Goal: Transaction & Acquisition: Download file/media

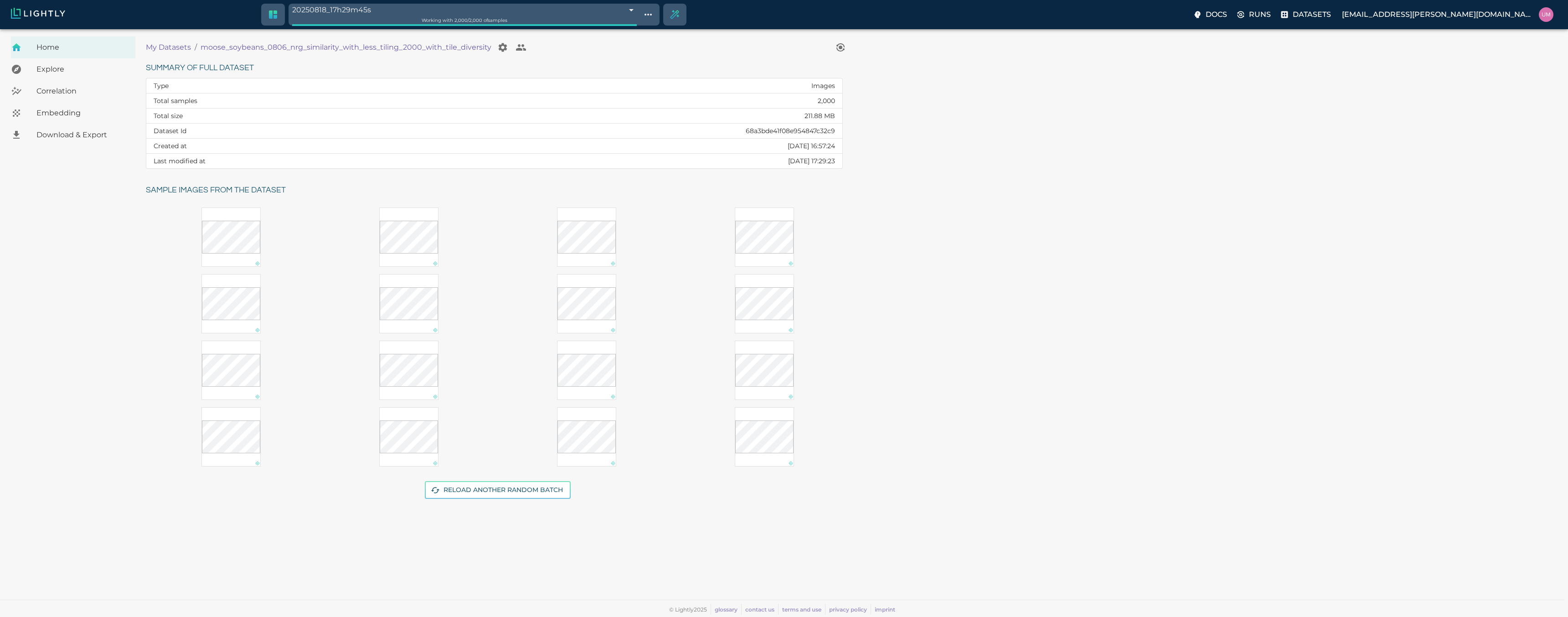
click at [177, 44] on p "My Datasets" at bounding box center [169, 48] width 45 height 11
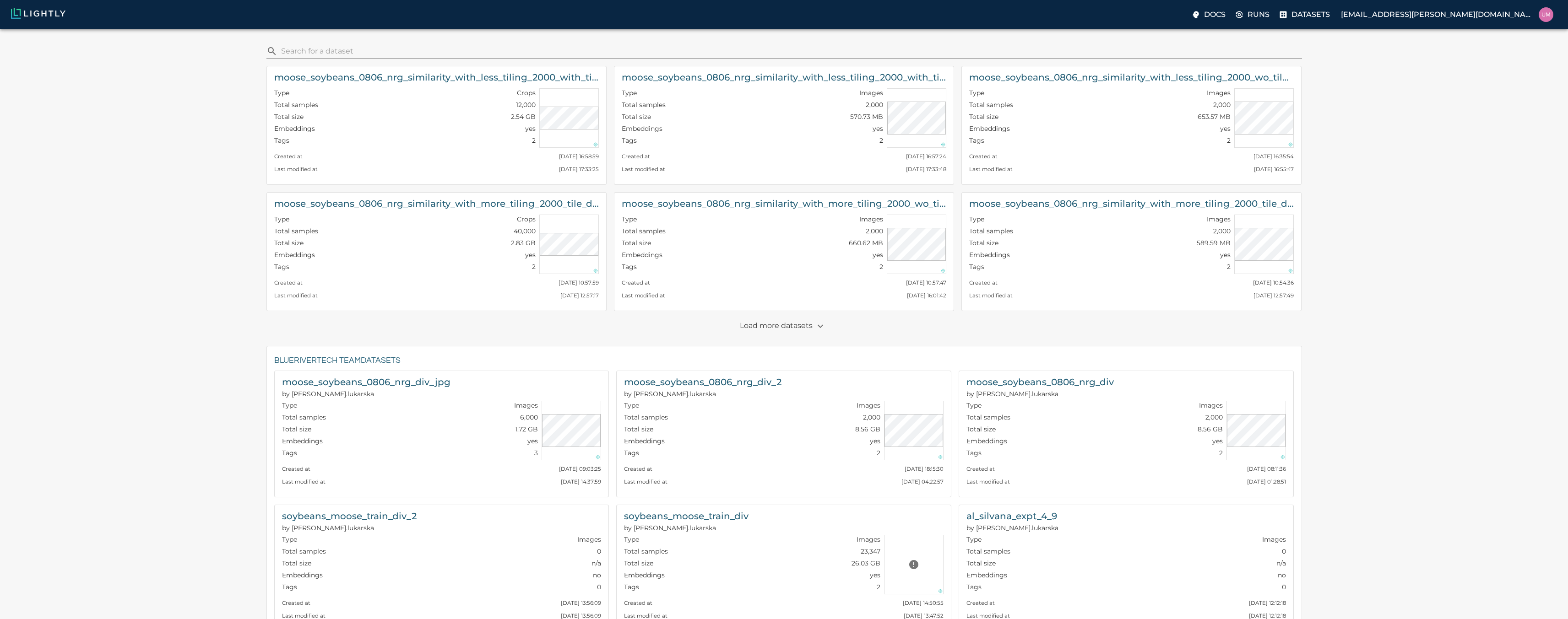
click at [36, 15] on img at bounding box center [38, 13] width 54 height 11
click at [812, 328] on button "button" at bounding box center [820, 326] width 15 height 15
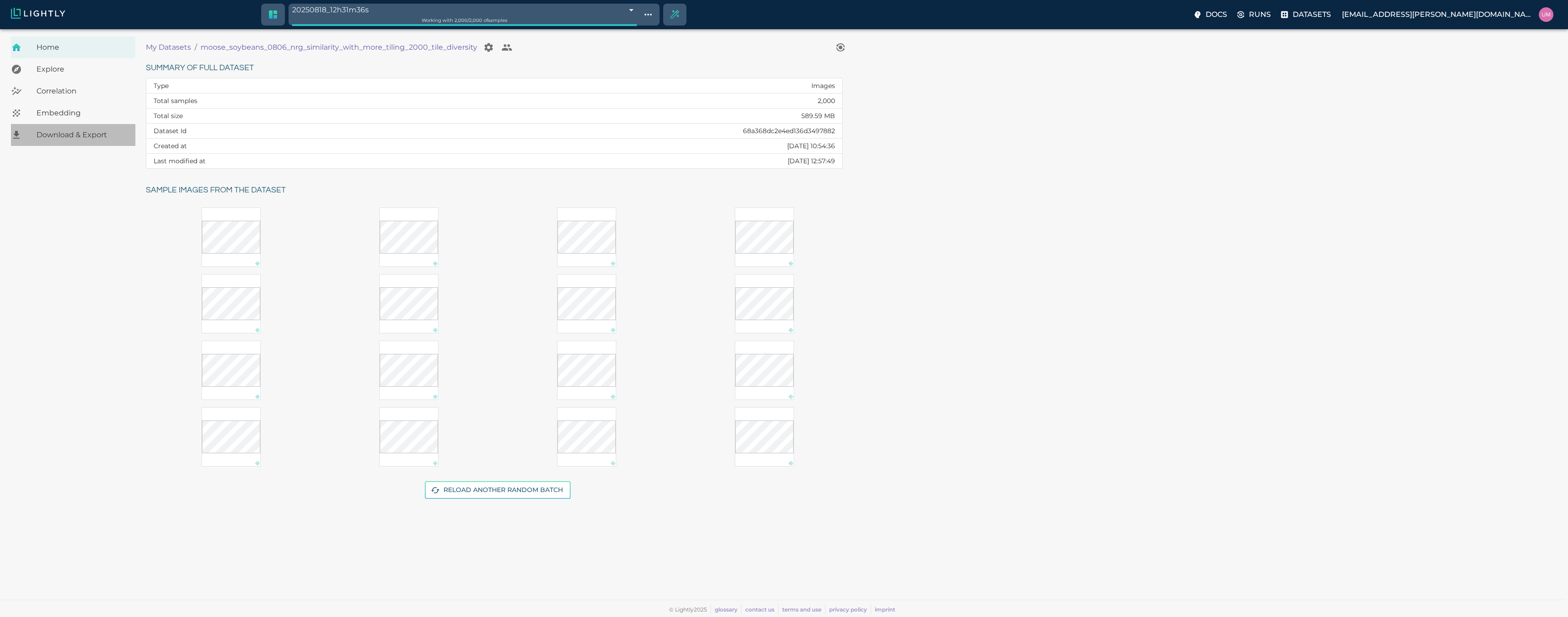
click at [75, 137] on span "Download & Export" at bounding box center [82, 135] width 92 height 11
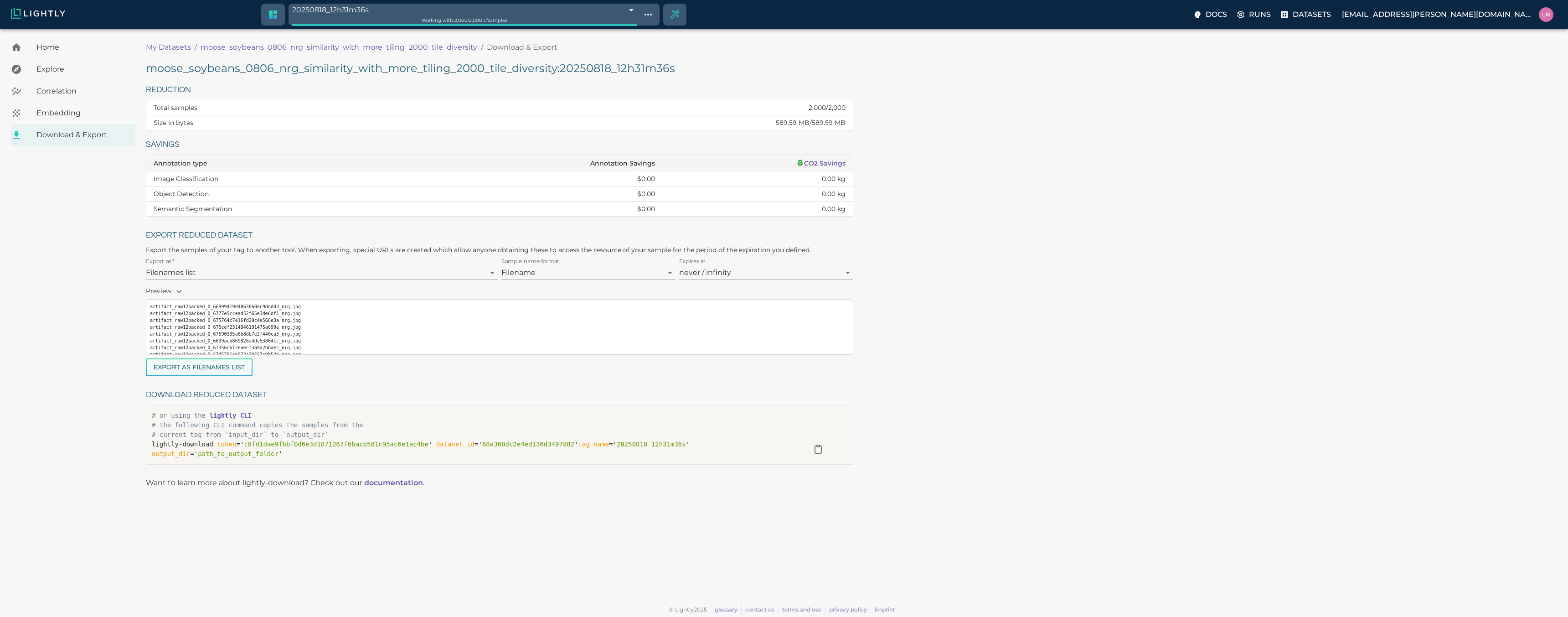
click at [226, 370] on button "Export as Filenames list" at bounding box center [199, 367] width 107 height 18
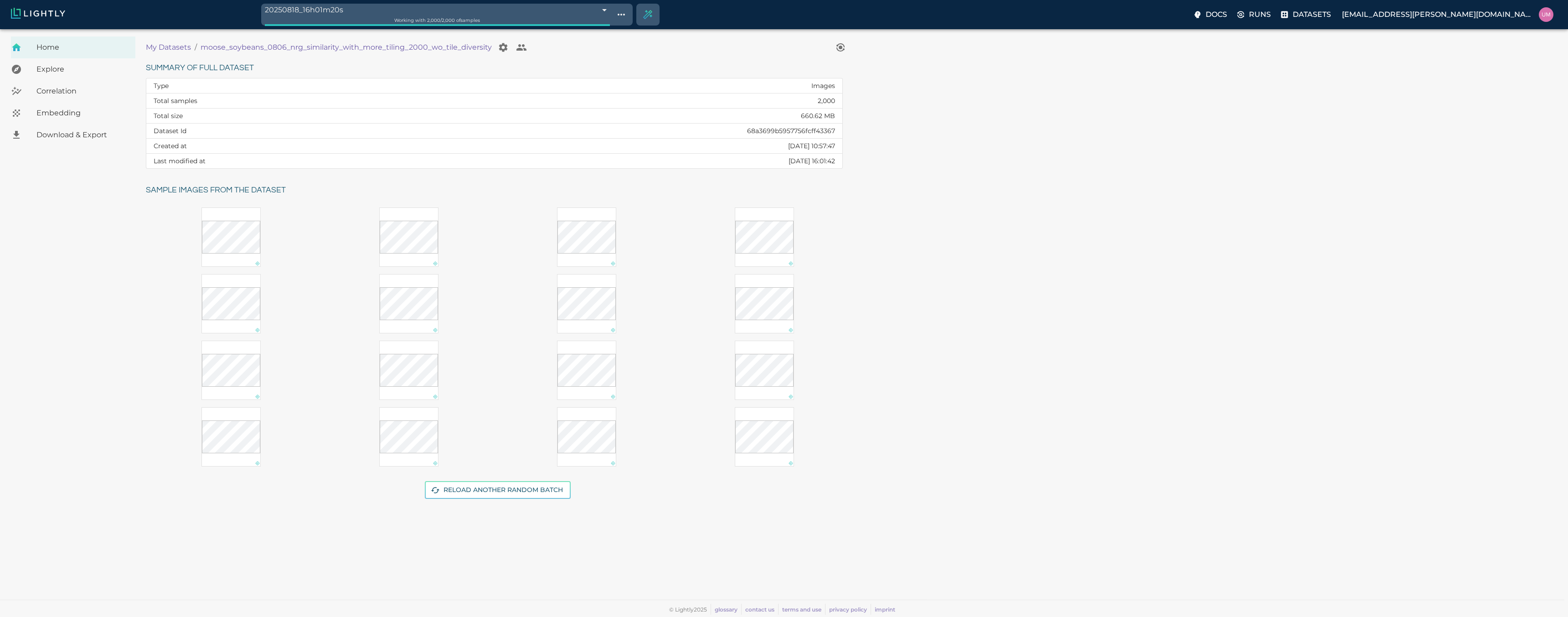
click at [41, 146] on div at bounding box center [73, 163] width 124 height 33
click at [47, 136] on span "Download & Export" at bounding box center [82, 135] width 92 height 11
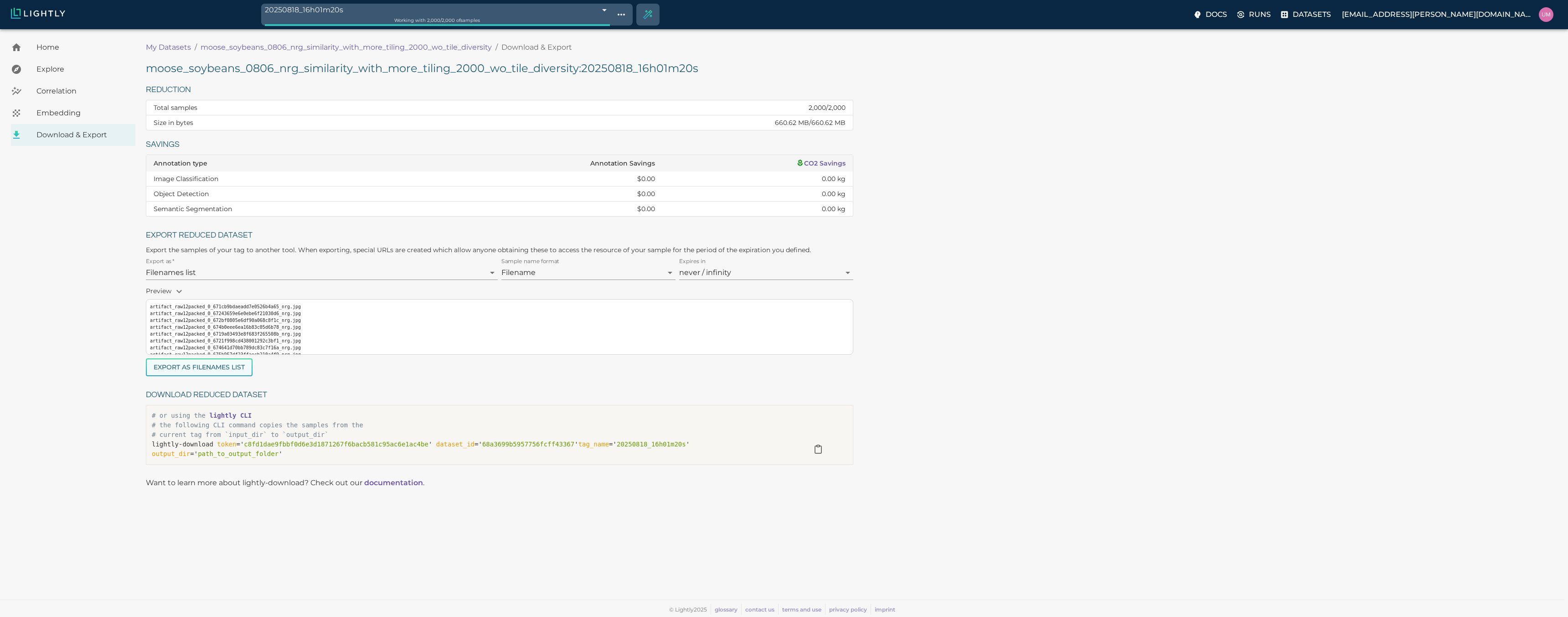
click at [206, 368] on button "Export as Filenames list" at bounding box center [199, 367] width 107 height 18
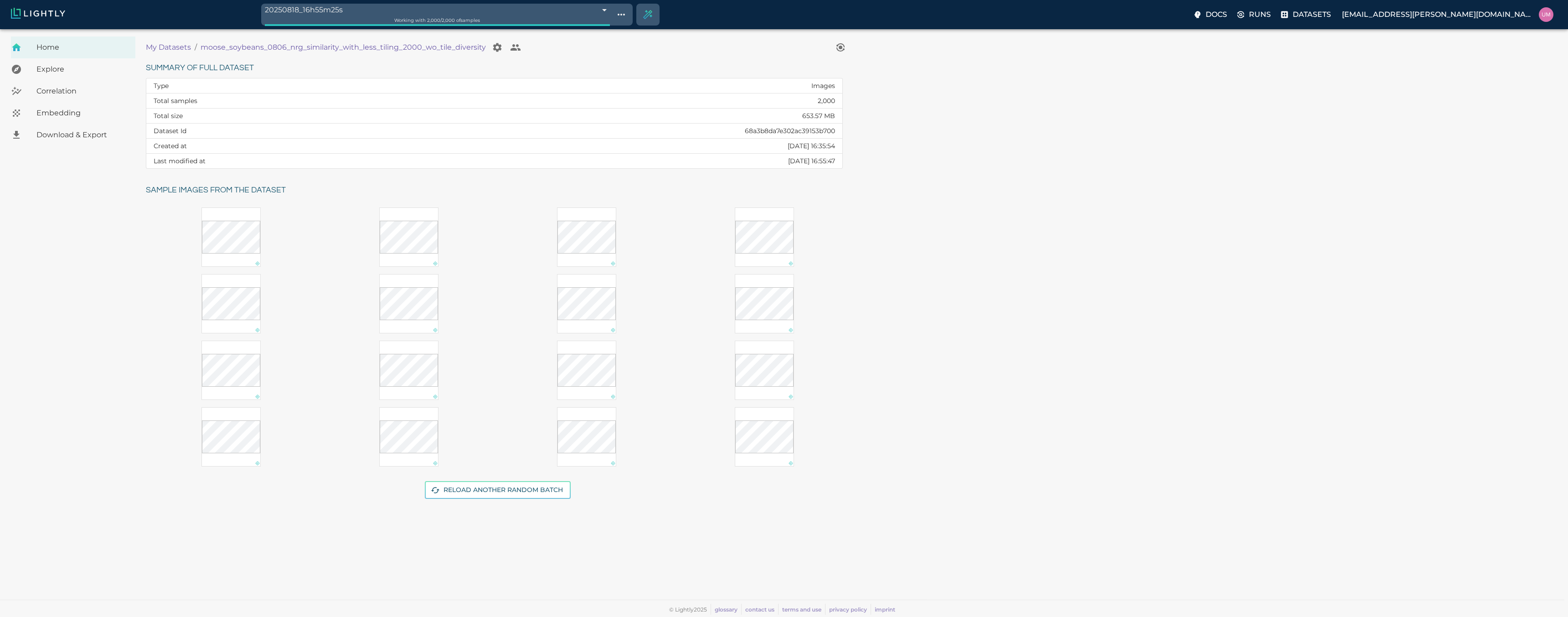
click at [74, 141] on div "Download & Export" at bounding box center [73, 135] width 124 height 22
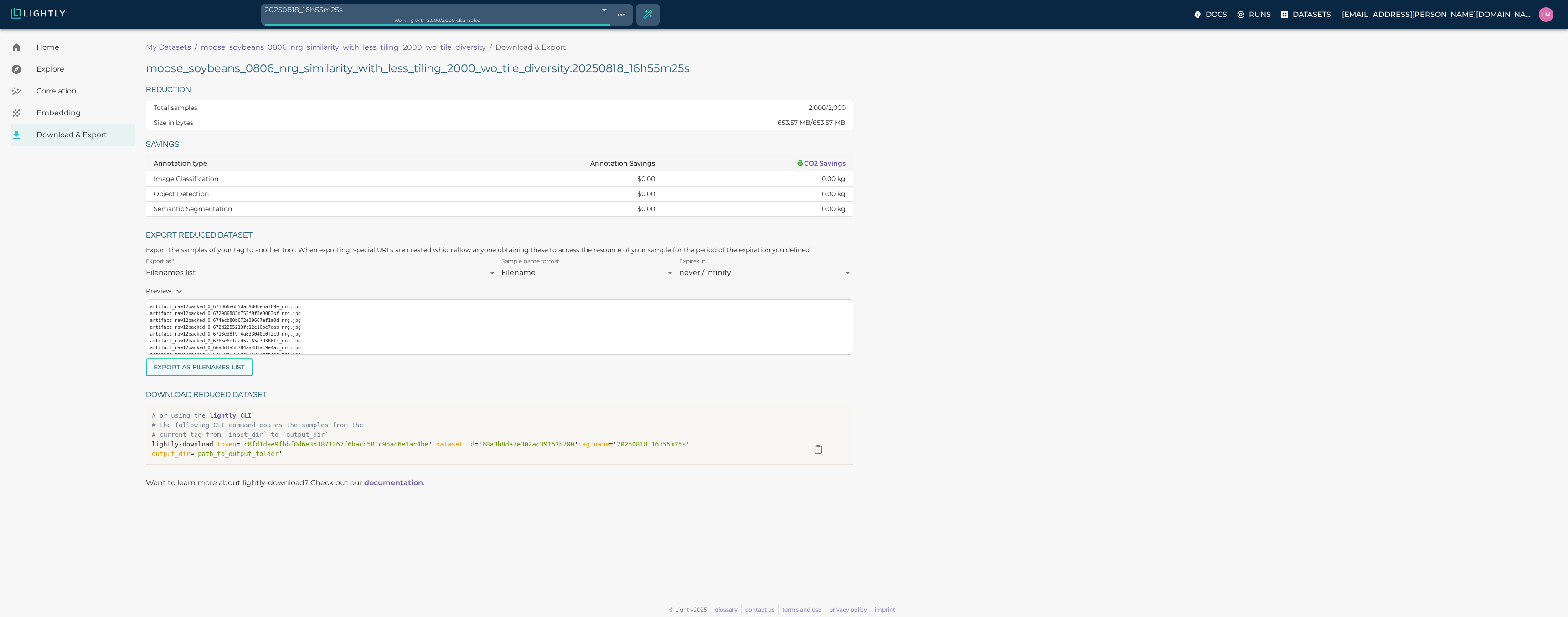
click at [179, 366] on button "Export as Filenames list" at bounding box center [199, 367] width 107 height 18
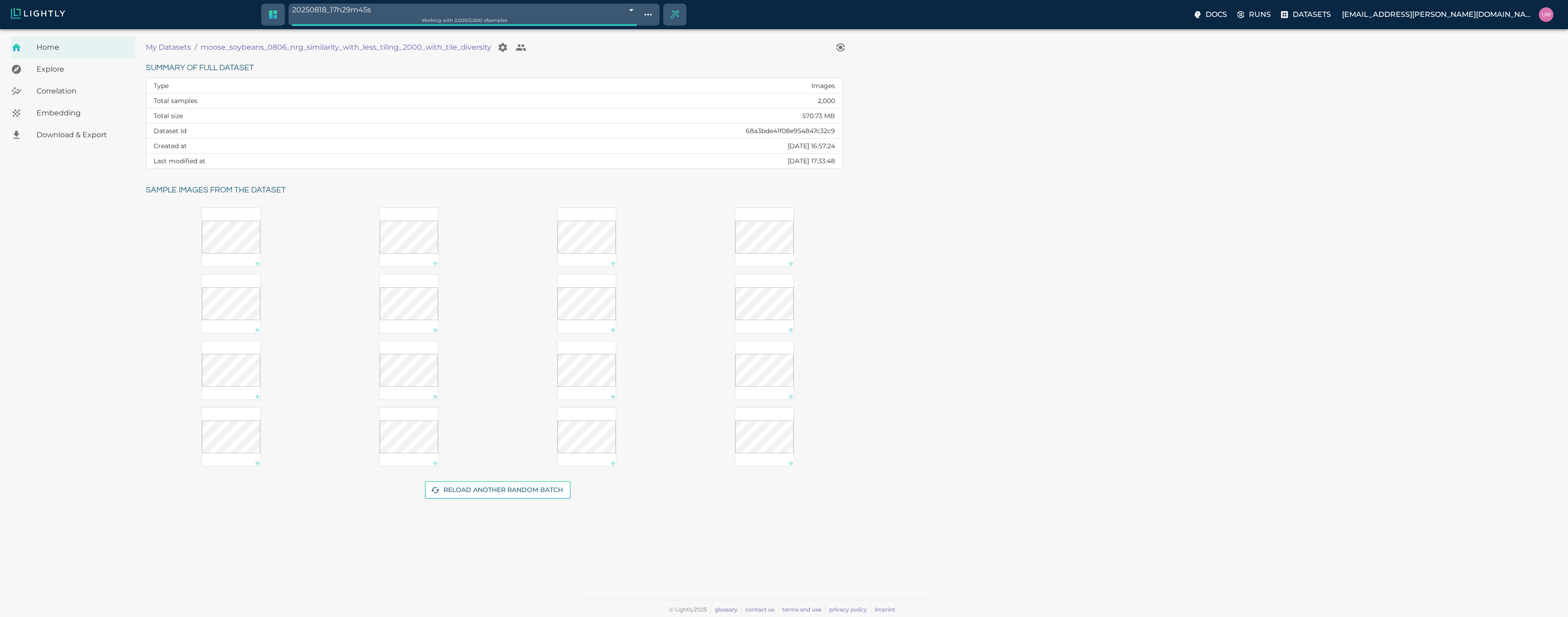
click at [41, 130] on span "Download & Export" at bounding box center [82, 135] width 92 height 11
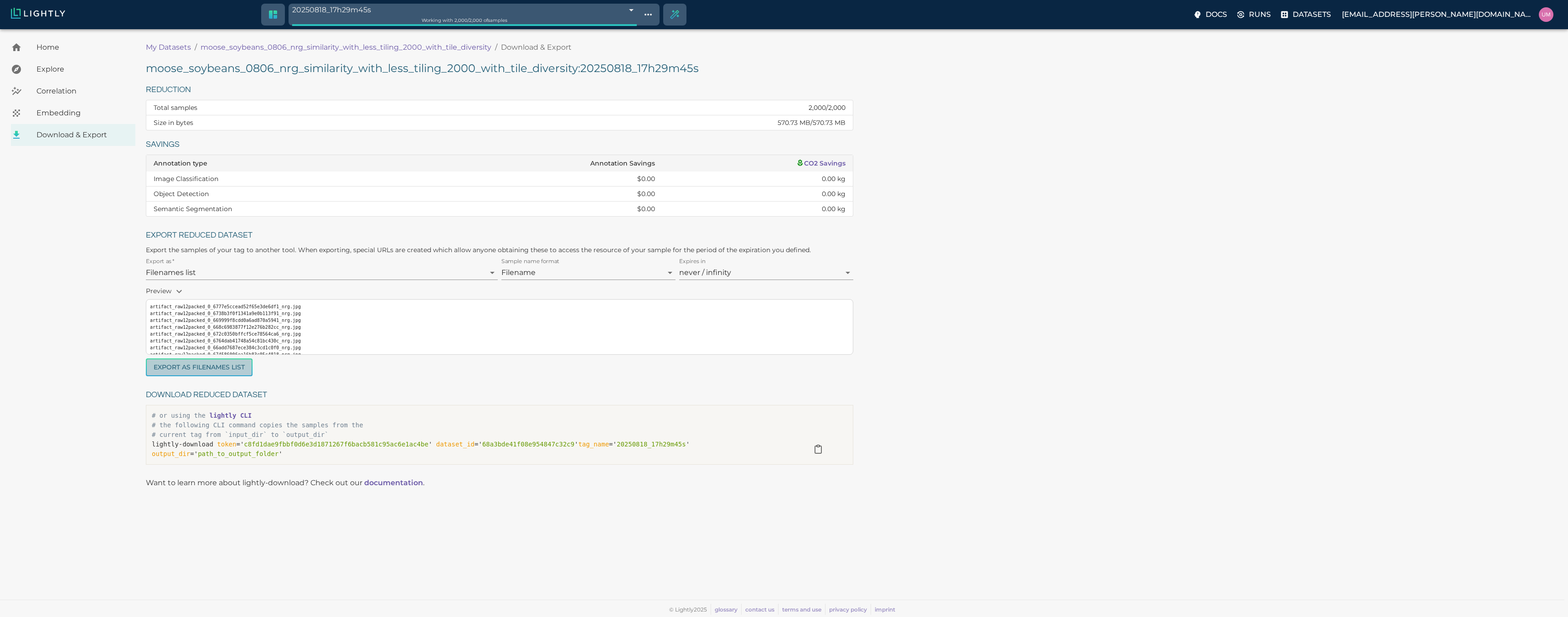
click at [200, 362] on button "Export as Filenames list" at bounding box center [199, 367] width 107 height 18
